Goal: Ask a question

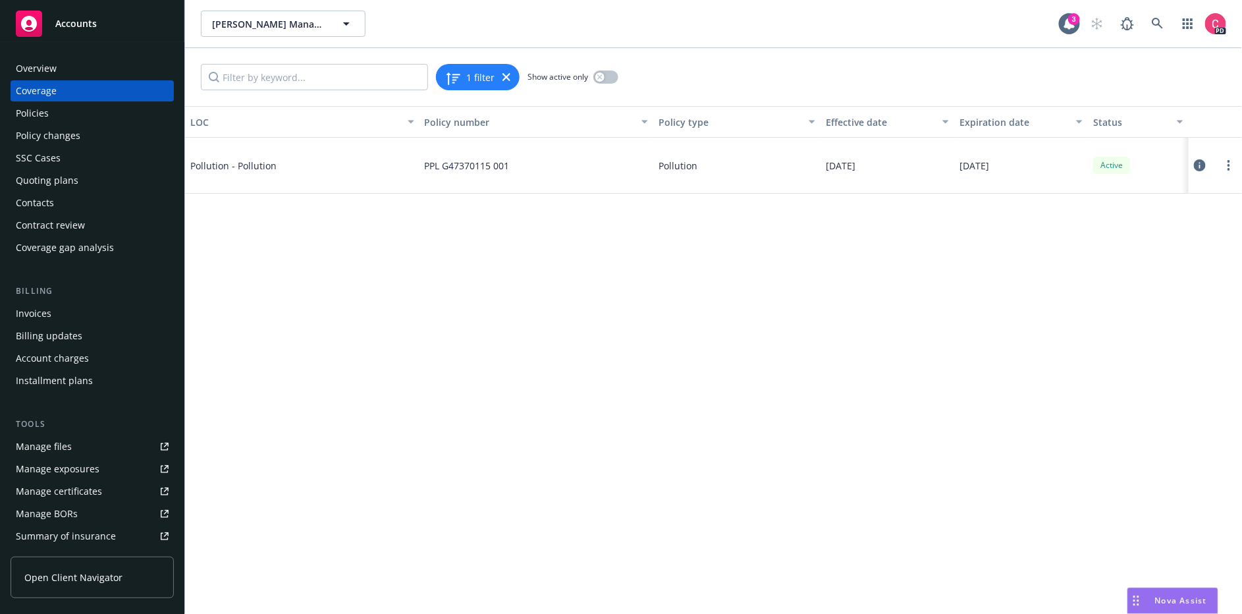
click at [1173, 600] on span "Nova Assist" at bounding box center [1181, 600] width 52 height 11
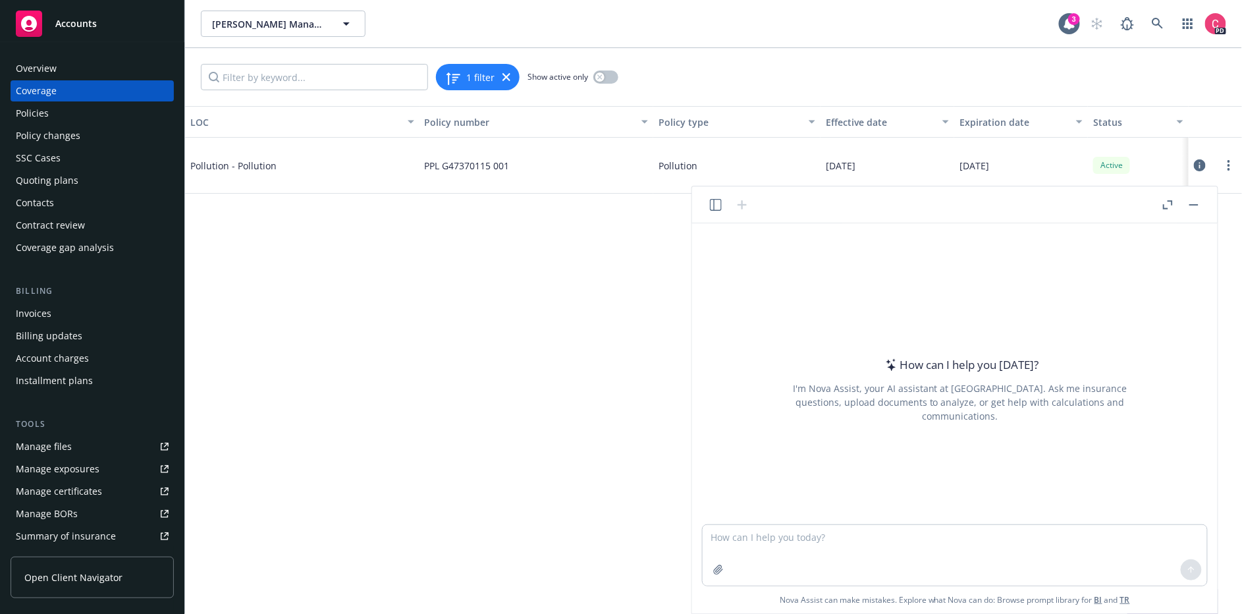
click at [1128, 588] on button "Nova Assist" at bounding box center [1173, 601] width 91 height 26
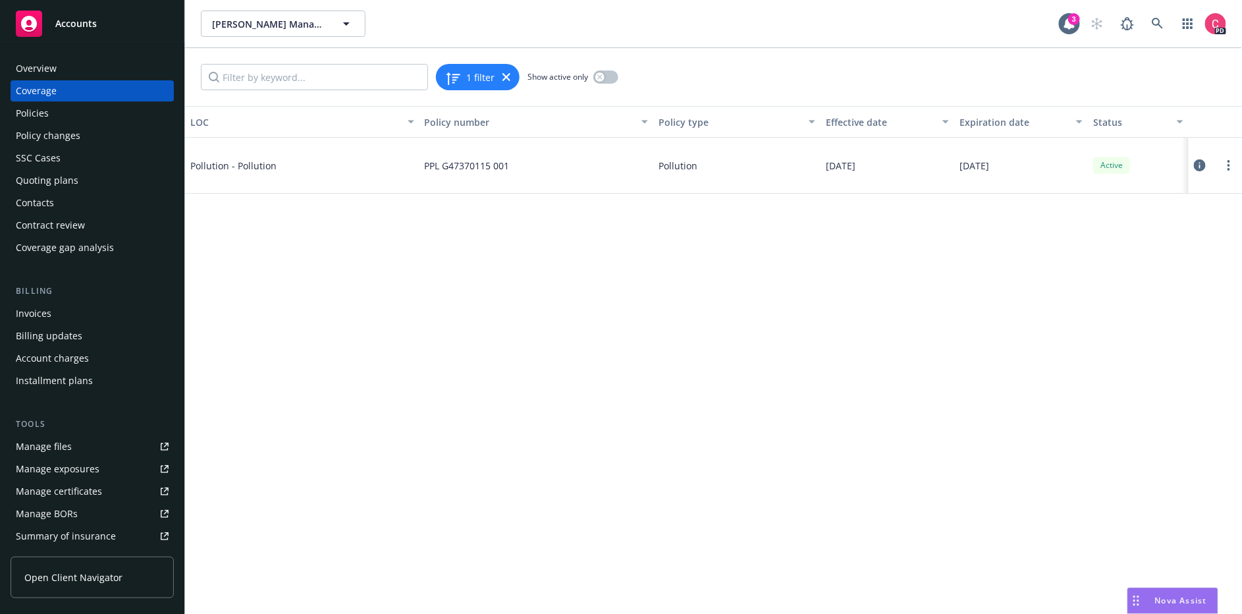
click at [1173, 600] on span "Nova Assist" at bounding box center [1181, 600] width 52 height 11
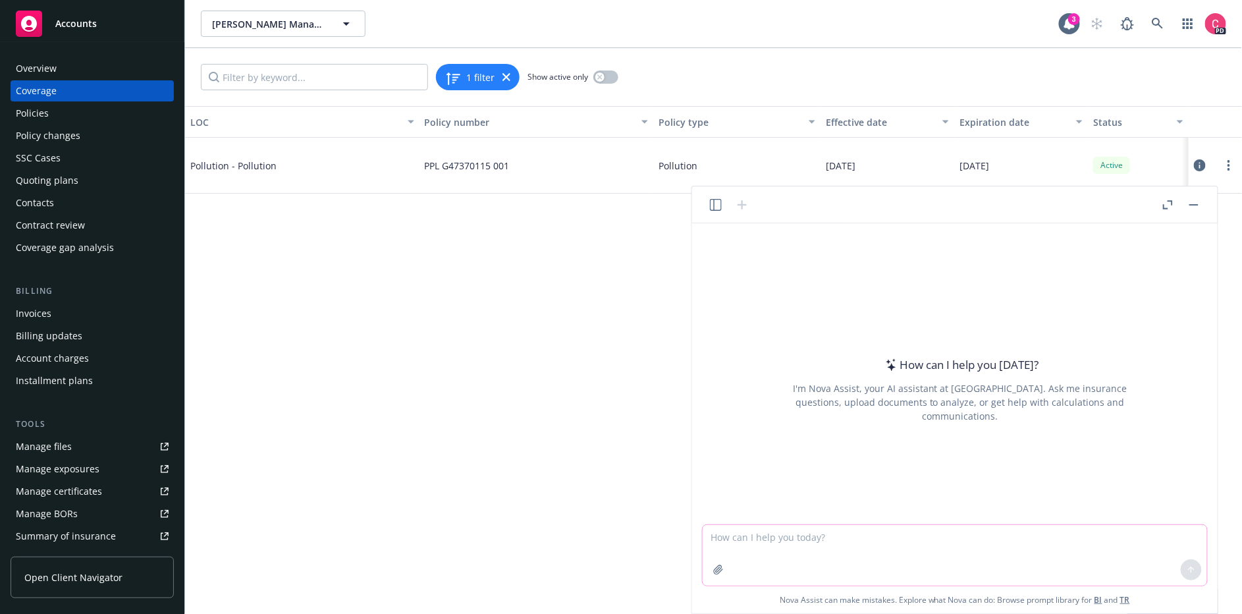
click at [1098, 551] on textarea at bounding box center [955, 555] width 505 height 61
drag, startPoint x: 715, startPoint y: 541, endPoint x: 702, endPoint y: 539, distance: 12.7
click at [702, 539] on div "How can I help you [DATE]? I'm Nova Assist, your AI assistant at Newfront. Ask …" at bounding box center [955, 418] width 526 height 390
drag, startPoint x: 989, startPoint y: 535, endPoint x: 1218, endPoint y: 590, distance: 235.7
click at [991, 535] on textarea "Are non-admitted carriers licensed to do business in [US_STATE]? Draft a respon…" at bounding box center [955, 555] width 505 height 61
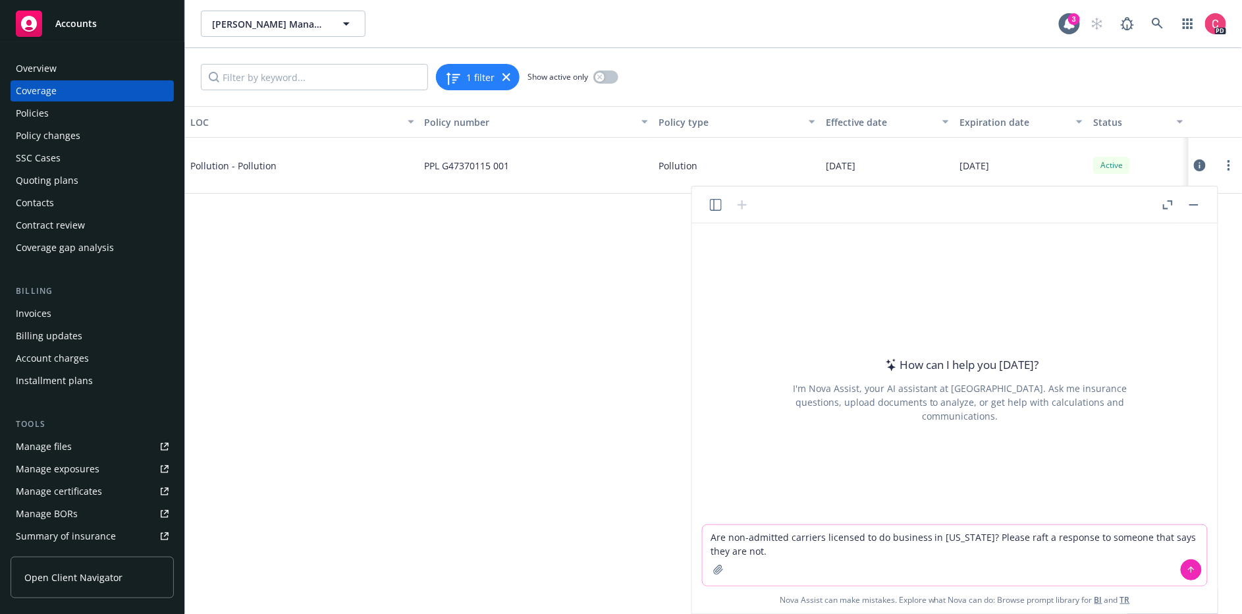
type textarea "Are non-admitted carriers licensed to do business in [US_STATE]? Please draft a…"
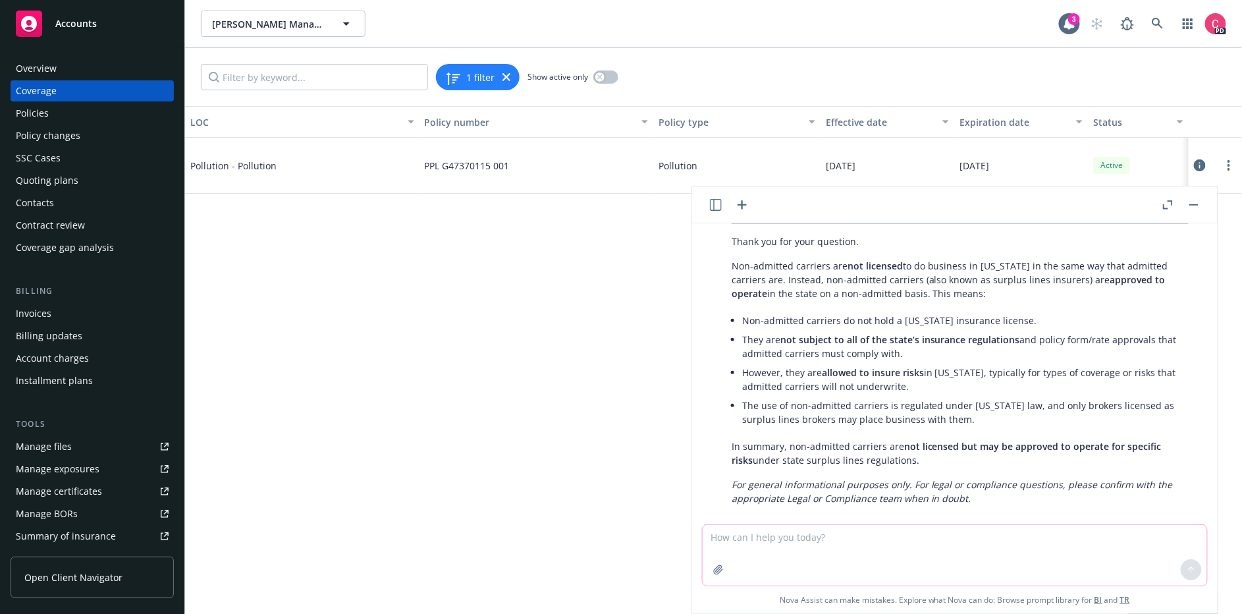
scroll to position [110, 0]
